Goal: Transaction & Acquisition: Purchase product/service

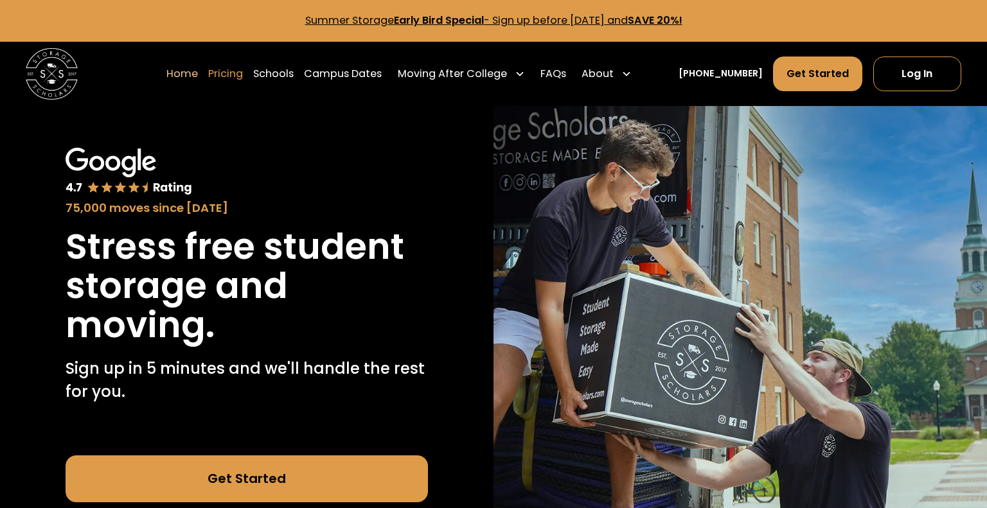
click at [0, 0] on div "Enter Giveaway" at bounding box center [0, 0] width 0 height 0
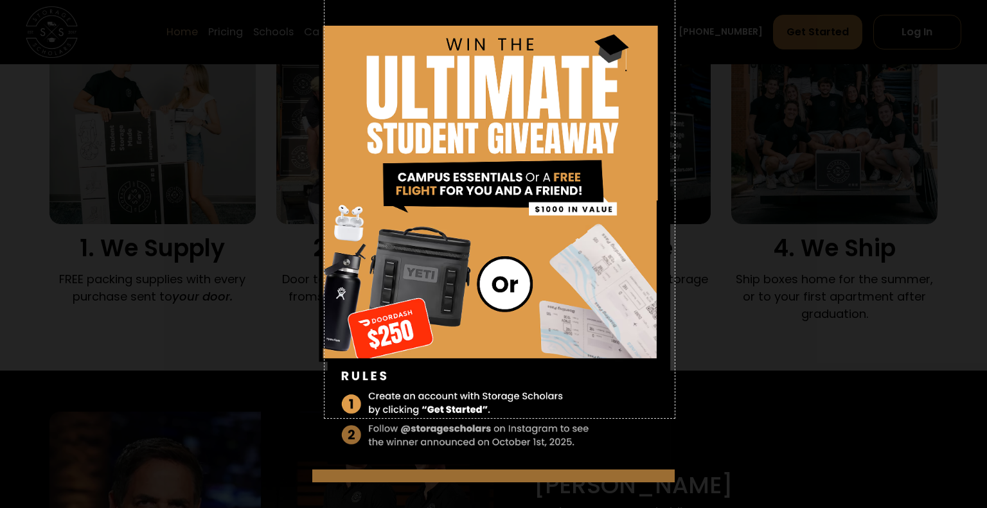
scroll to position [1072, 0]
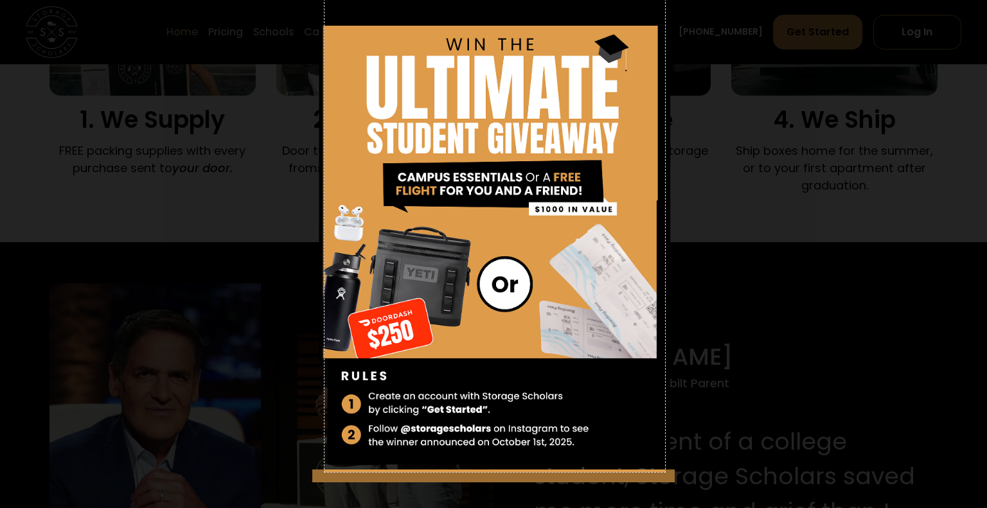
drag, startPoint x: 325, startPoint y: 27, endPoint x: 665, endPoint y: 471, distance: 559.8
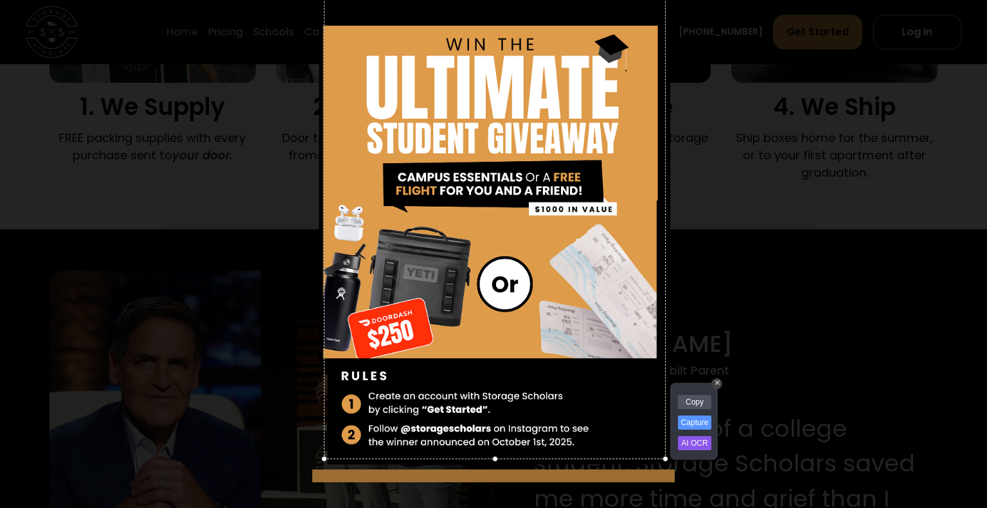
scroll to position [1082, 0]
click at [692, 406] on link "Copy" at bounding box center [694, 406] width 33 height 14
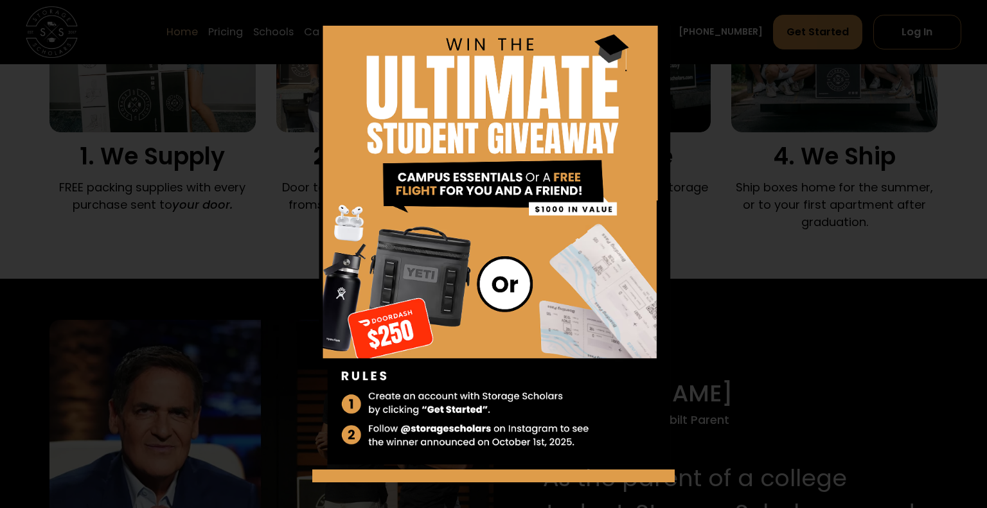
scroll to position [8, 0]
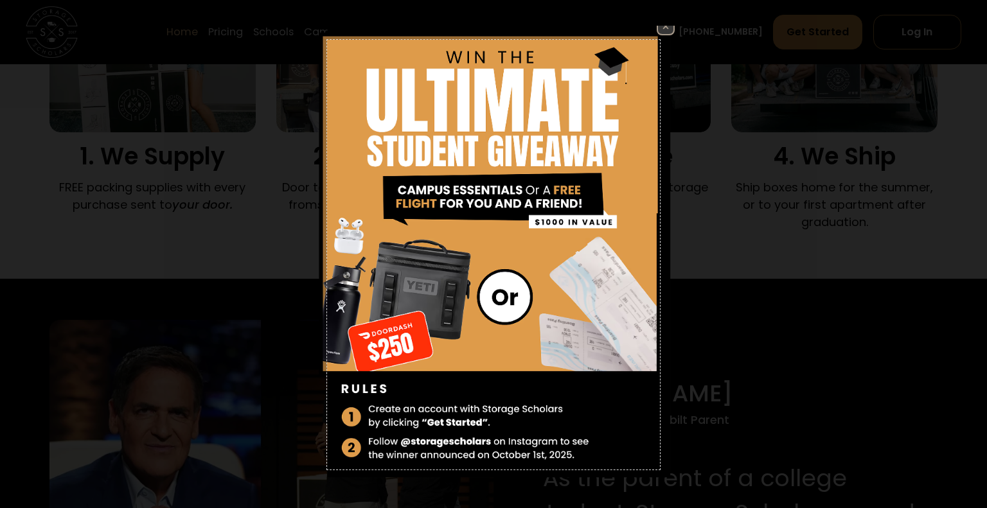
drag, startPoint x: 327, startPoint y: 39, endPoint x: 660, endPoint y: 470, distance: 544.4
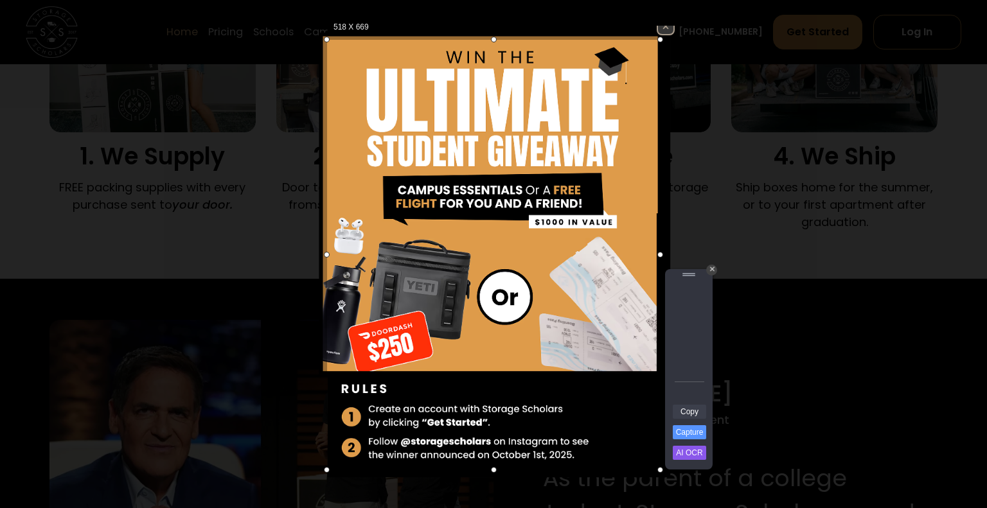
click at [690, 405] on link "Copy" at bounding box center [689, 412] width 33 height 14
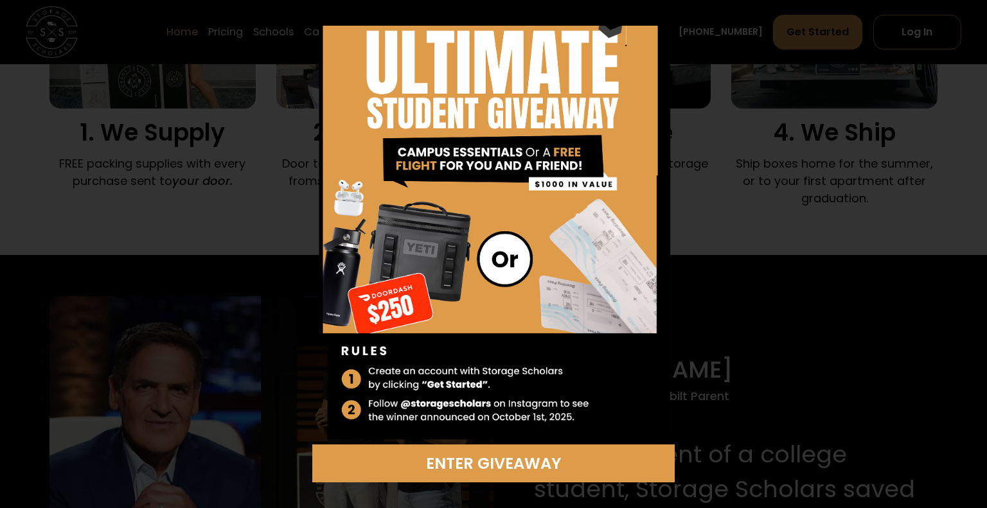
scroll to position [0, 0]
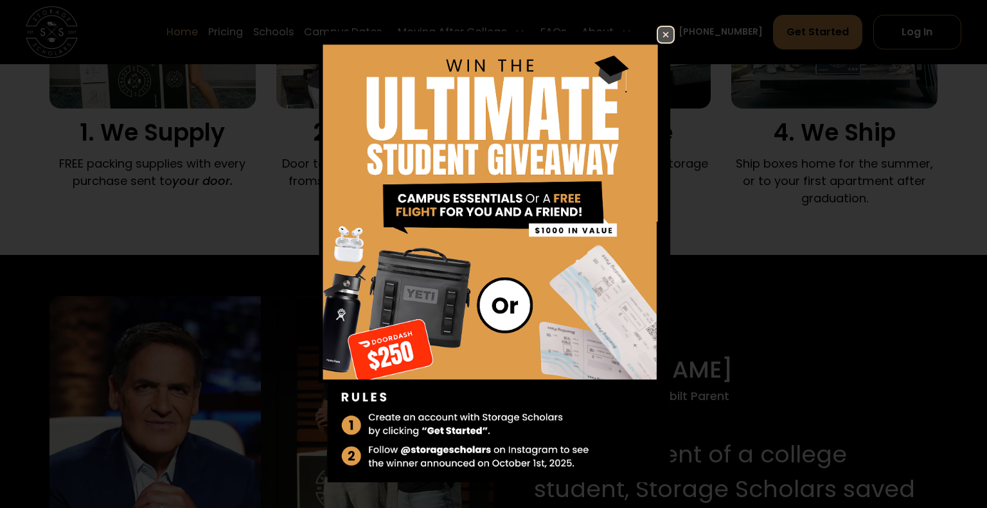
click at [661, 35] on img at bounding box center [665, 34] width 15 height 15
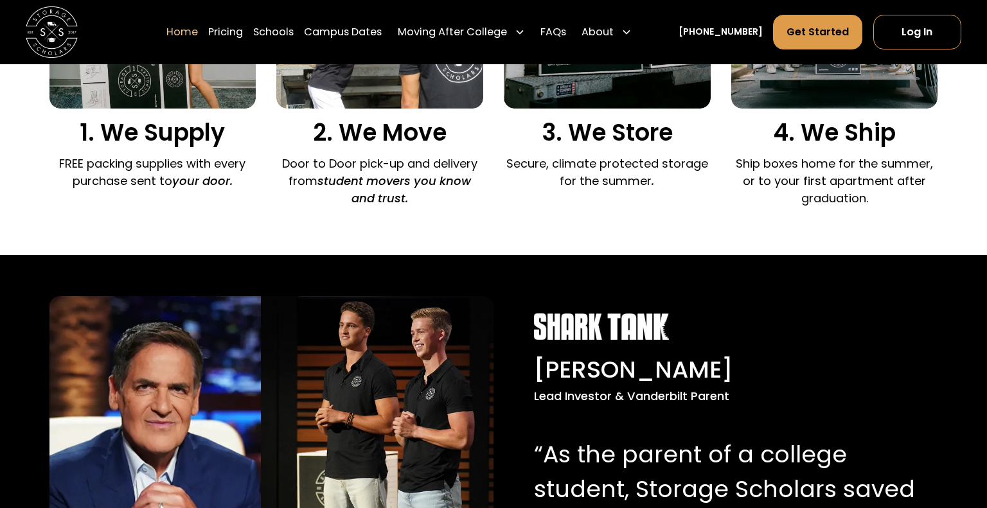
click at [661, 35] on nav "Home Pricing Schools Campus Dates Moving After College Commercial Moving Post G…" at bounding box center [563, 32] width 795 height 36
click at [243, 39] on link "Pricing" at bounding box center [225, 32] width 35 height 36
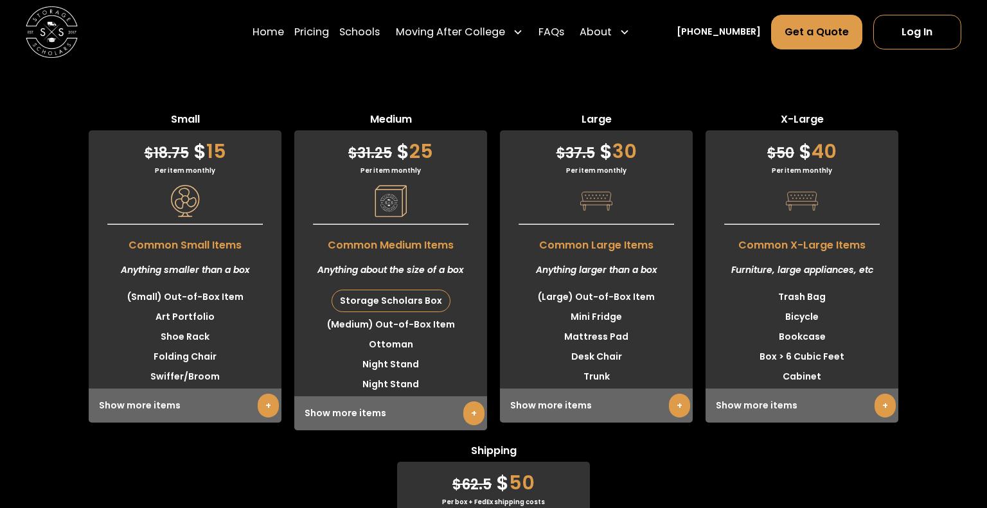
scroll to position [3800, 0]
